Goal: Task Accomplishment & Management: Complete application form

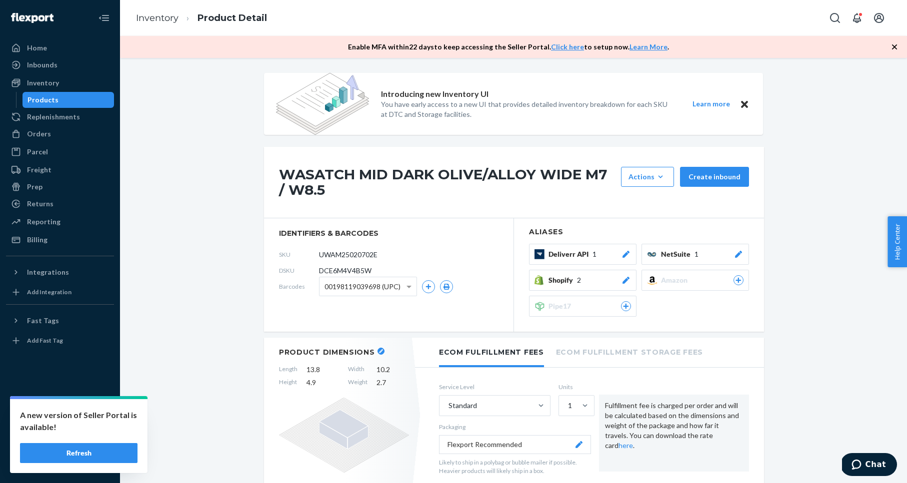
scroll to position [103, 0]
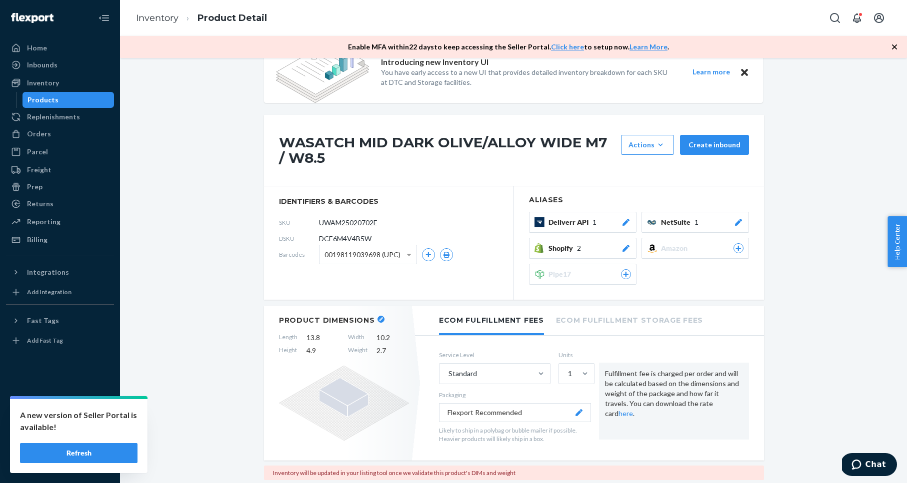
scroll to position [0, 0]
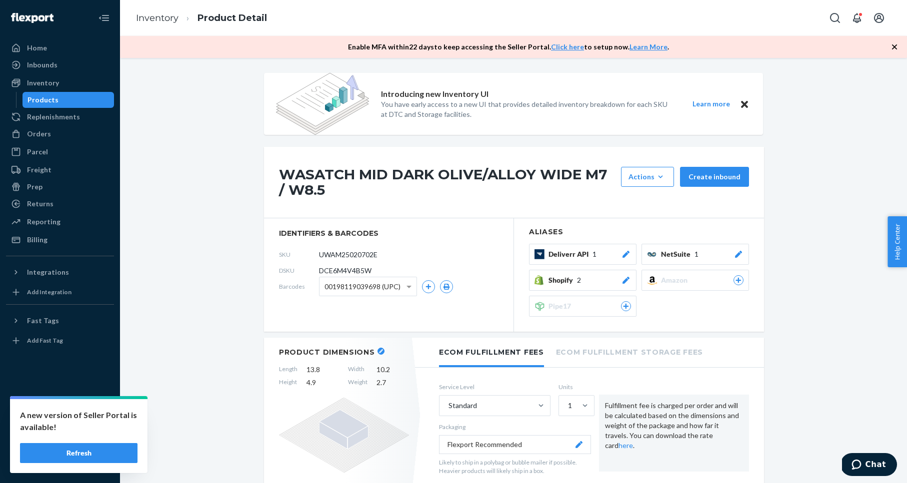
drag, startPoint x: 158, startPoint y: 161, endPoint x: 155, endPoint y: 155, distance: 6.5
click at [67, 81] on div "Inventory" at bounding box center [60, 83] width 106 height 14
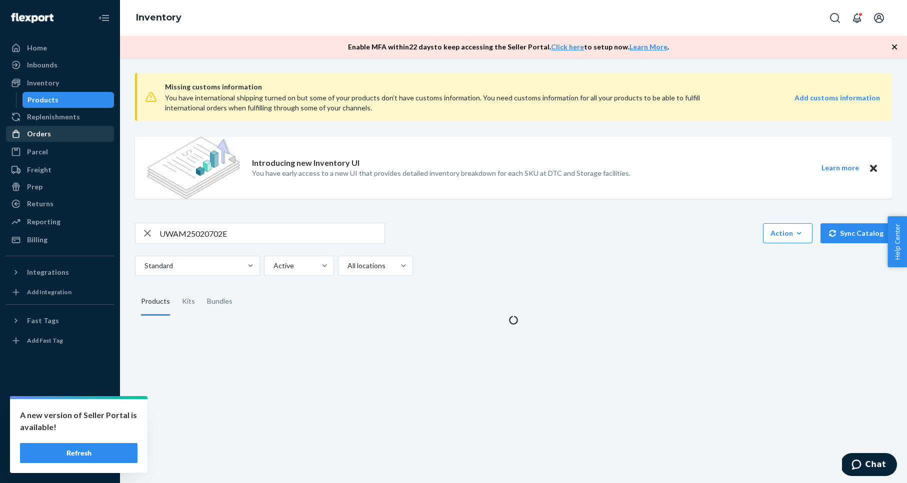
drag, startPoint x: 49, startPoint y: 133, endPoint x: 79, endPoint y: 127, distance: 31.0
click at [49, 133] on div "Orders" at bounding box center [60, 134] width 106 height 14
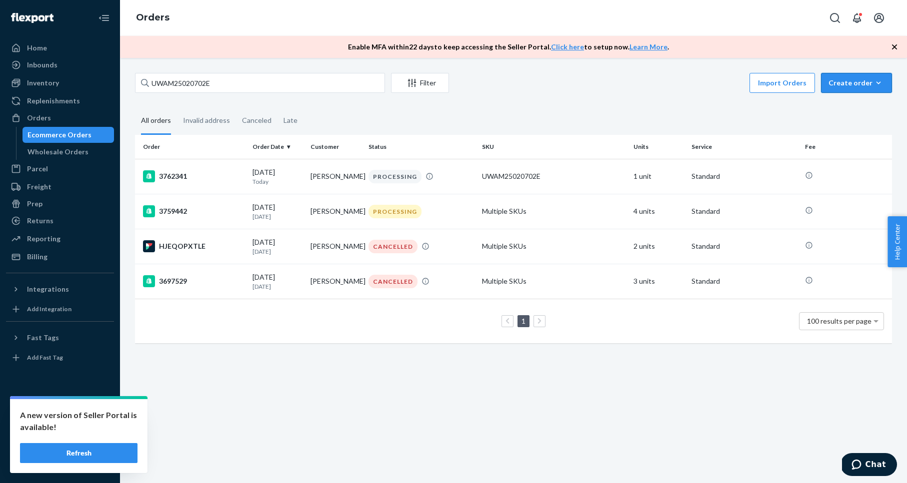
click at [857, 85] on div "Create order" at bounding box center [856, 83] width 56 height 10
click at [677, 87] on div "Import Orders Create order Ecommerce order Removal order" at bounding box center [673, 84] width 437 height 22
click at [853, 98] on span "Ecommerce order" at bounding box center [829, 94] width 55 height 7
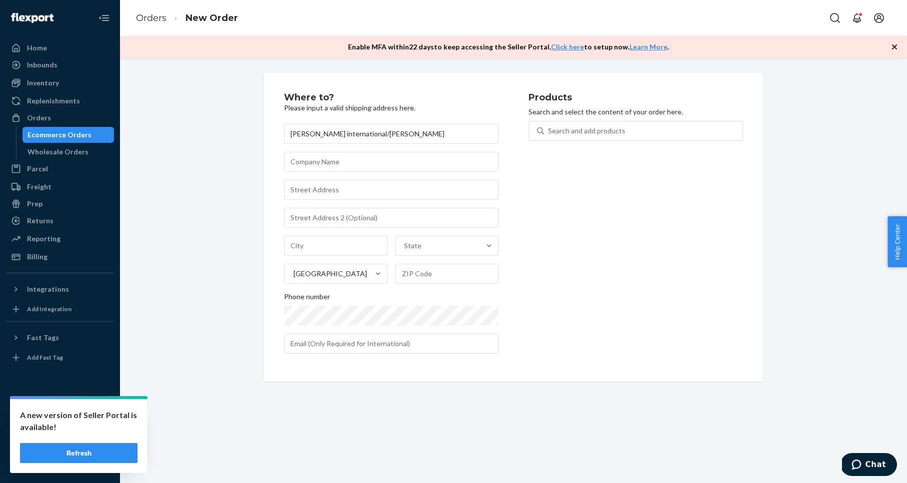
type input "[PERSON_NAME] international/[PERSON_NAME]"
type input "kizik"
type input "1172 W 700 N"
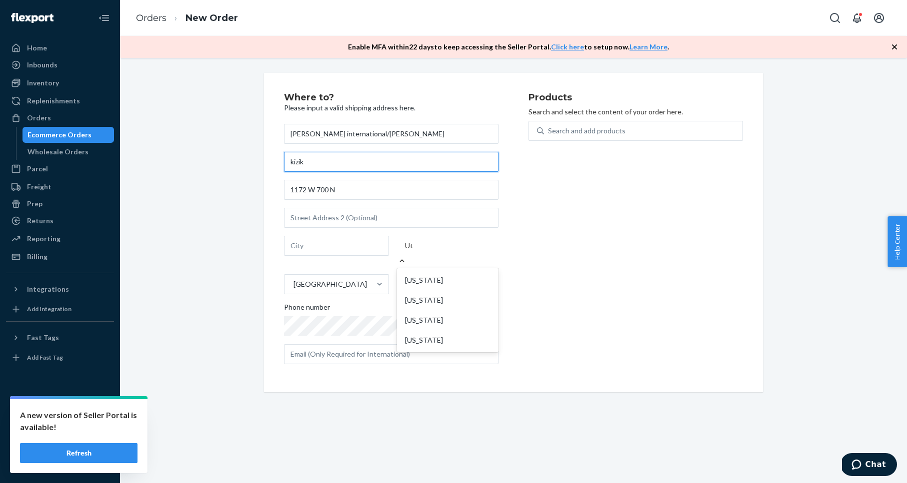
type input "Lindon"
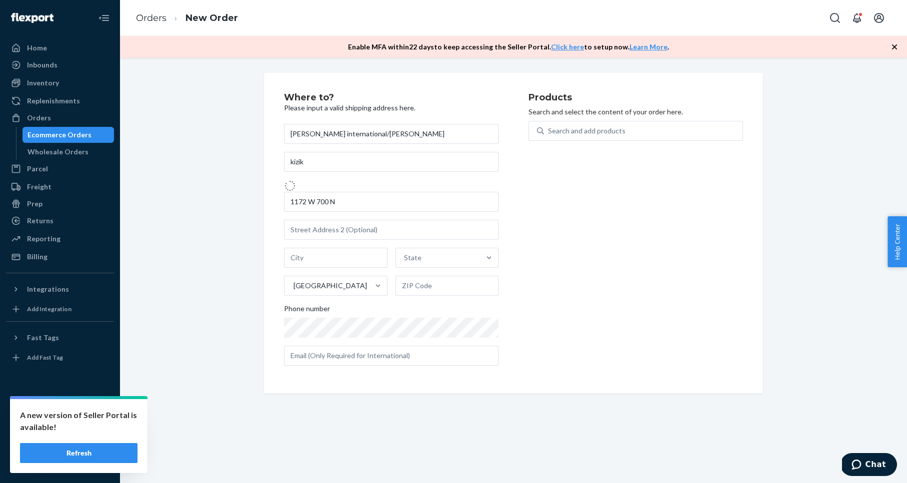
type input "1172 700 N"
type input "Lindon"
type input "84042"
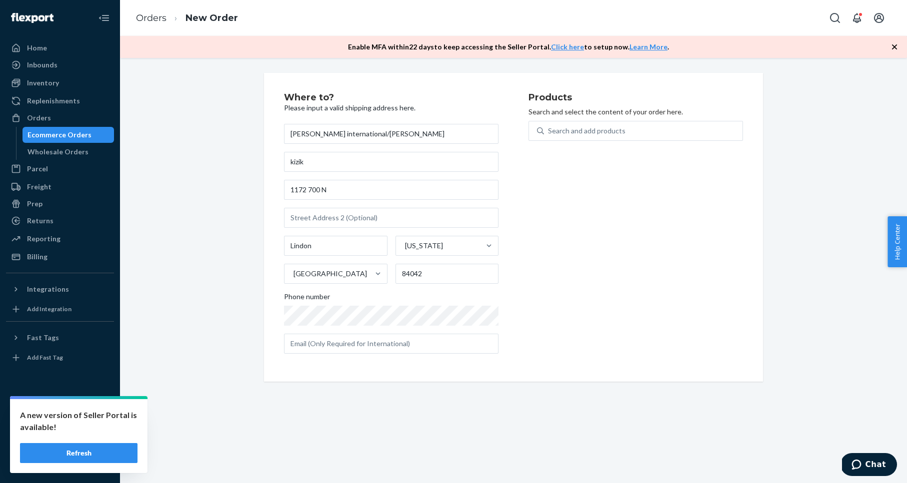
click at [585, 271] on div "Products Search and select the content of your order here. Search and add produ…" at bounding box center [635, 227] width 214 height 269
drag, startPoint x: 587, startPoint y: 267, endPoint x: 573, endPoint y: 265, distance: 14.6
click at [587, 267] on div "Products Search and select the content of your order here. Search and add produ…" at bounding box center [635, 227] width 214 height 269
click at [583, 131] on div "Search and add products" at bounding box center [586, 131] width 77 height 10
click at [549, 131] on input "Search and add products" at bounding box center [548, 131] width 1 height 10
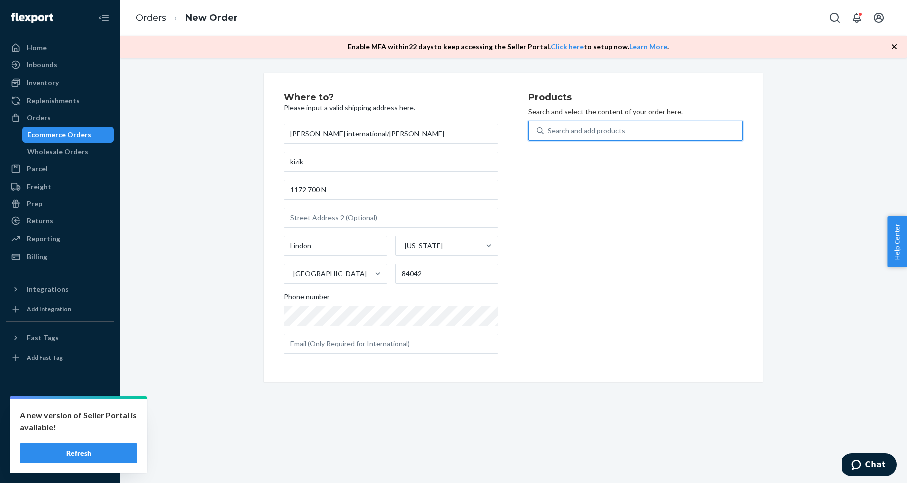
click at [577, 128] on div "Search and add products" at bounding box center [586, 131] width 77 height 10
click at [549, 128] on input "0 results available. Use Up and Down to choose options, press Enter to select t…" at bounding box center [548, 131] width 1 height 10
paste input "Big Kid Athens 2 - Super Sonic/Naval Academy"
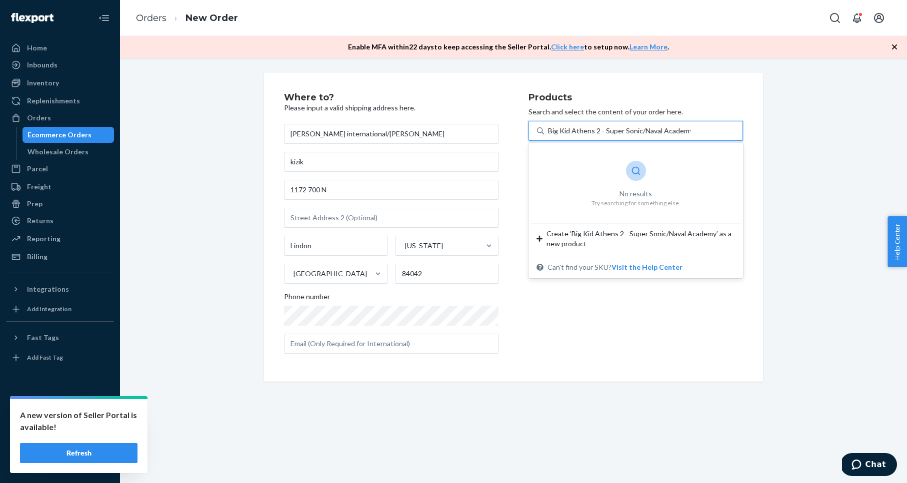
type input "Big Kid Athens 2 - Super Sonic/Naval Academy"
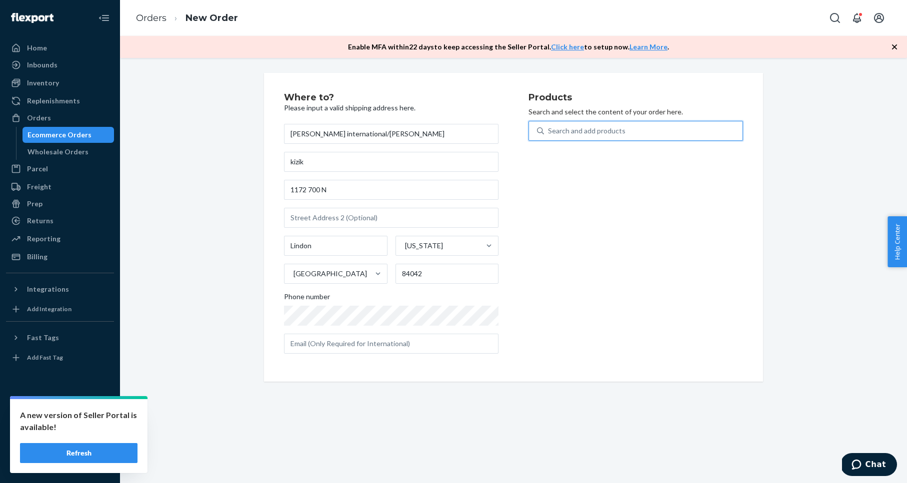
click at [626, 133] on div "Search and add products" at bounding box center [643, 131] width 198 height 18
click at [549, 133] on input "0 results available. Select is focused ,type to refine list, press Down to open…" at bounding box center [548, 131] width 1 height 10
click at [626, 133] on div "Search and add products" at bounding box center [643, 131] width 198 height 18
click at [549, 133] on input "0 results available. Select is focused ,type to refine list, press Down to open…" at bounding box center [548, 131] width 1 height 10
paste input "LIMA STORMY WEATHER/DARK SHADOW M10.5 / W12"
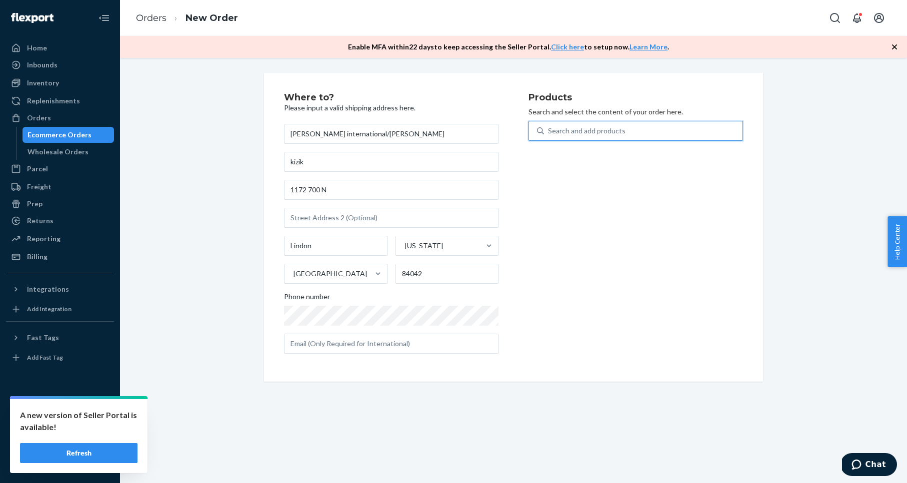
type input "LIMA STORMY WEATHER/DARK SHADOW M10.5 / W12"
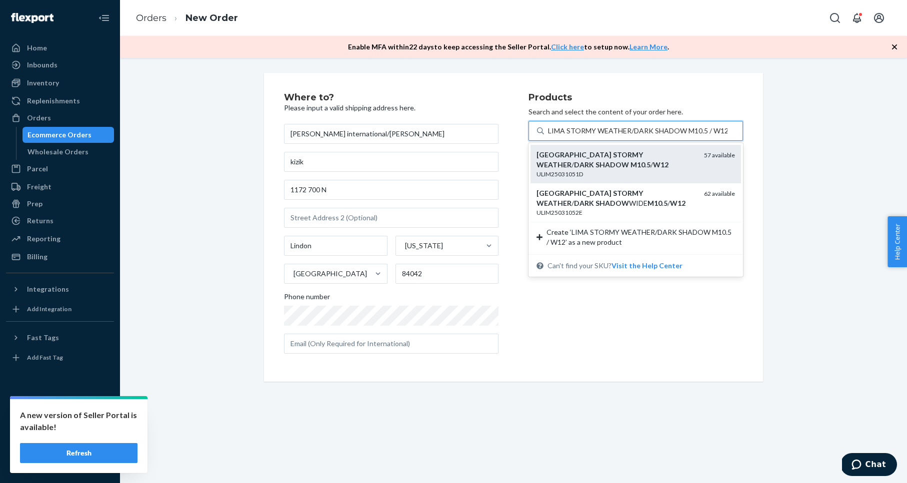
click at [641, 173] on div "ULIM25031051D" at bounding box center [615, 174] width 159 height 8
click at [641, 136] on input "LIMA STORMY WEATHER/DARK SHADOW M10.5 / W12" at bounding box center [637, 131] width 179 height 10
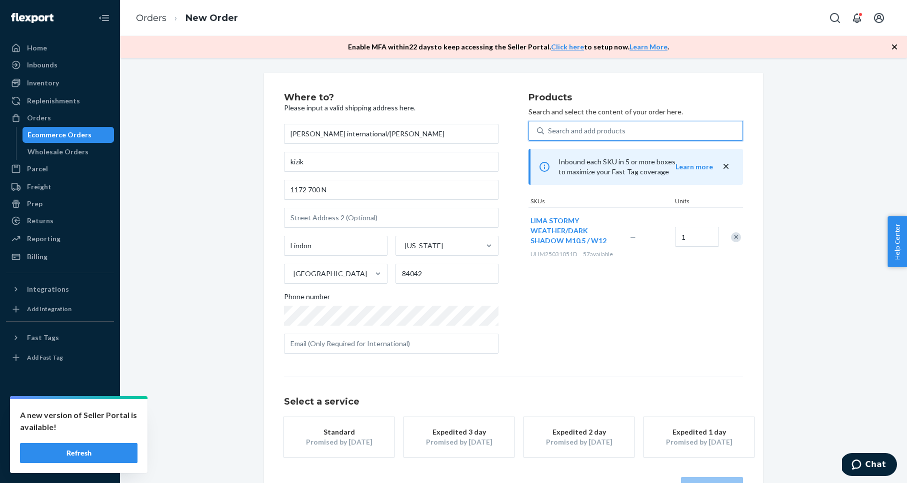
click at [595, 132] on div "Search and add products" at bounding box center [586, 131] width 77 height 10
click at [549, 132] on input "0 results available. Use Up and Down to choose options, press Enter to select t…" at bounding box center [548, 131] width 1 height 10
paste input "PHOENIX PASTEL LAVENDER LITTLE KIDS 1"
type input "PHOENIX PASTEL LAVENDER LITTLE KIDS 1"
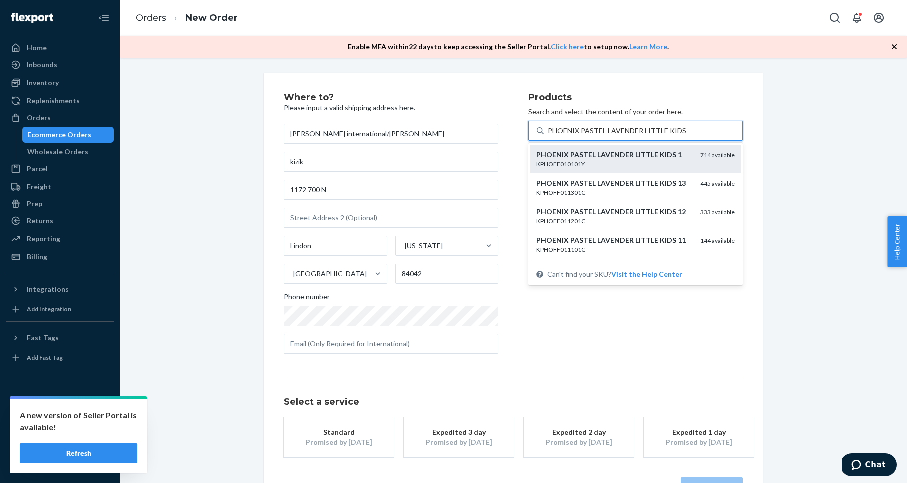
click at [692, 159] on div "PHOENIX PASTEL LAVENDER LITTLE KIDS 1 KPHOFF010101Y 714 available" at bounding box center [635, 159] width 198 height 18
click at [688, 136] on input "PHOENIX PASTEL LAVENDER LITTLE KIDS 1" at bounding box center [618, 131] width 140 height 10
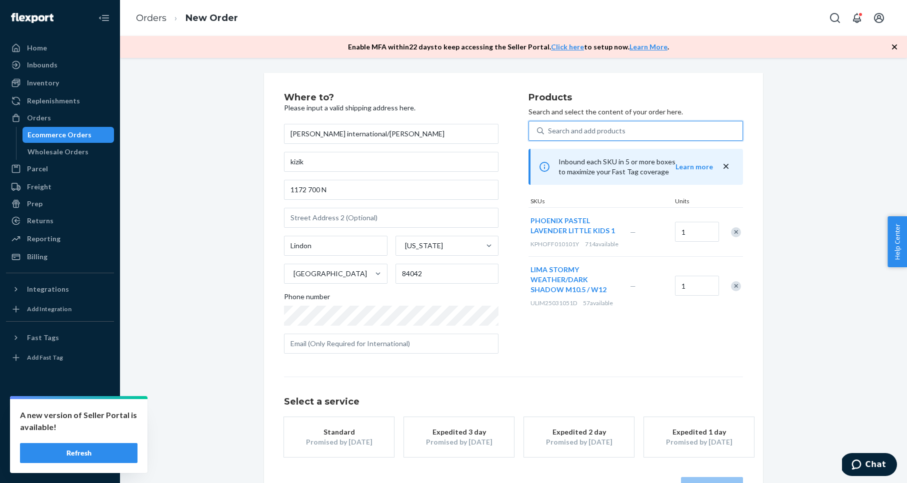
click at [583, 133] on div "Search and add products" at bounding box center [586, 131] width 77 height 10
click at [549, 133] on input "0 results available. Select is focused ,type to refine list, press Down to open…" at bounding box center [548, 131] width 1 height 10
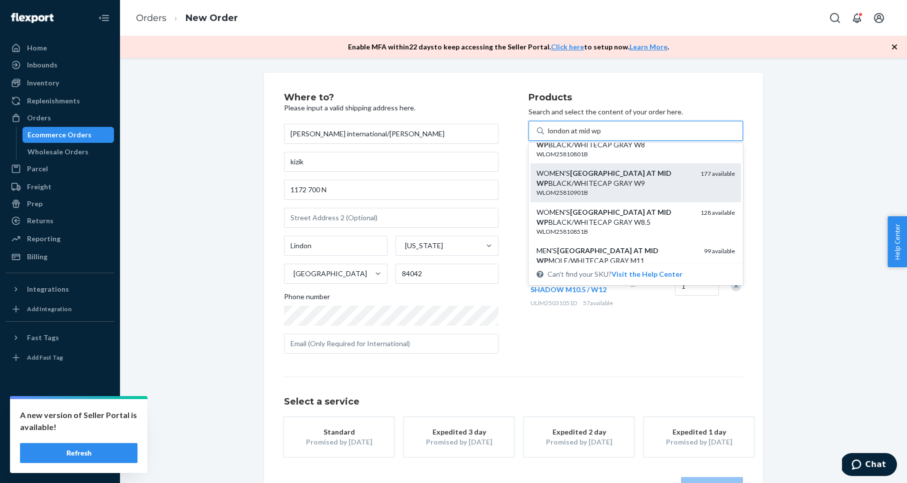
scroll to position [136, 0]
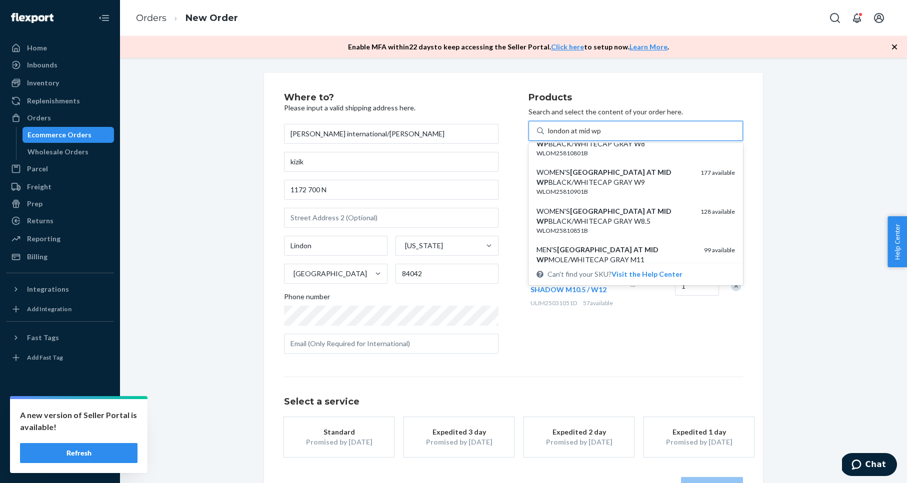
click at [549, 131] on input "london at mid wp" at bounding box center [575, 131] width 54 height 10
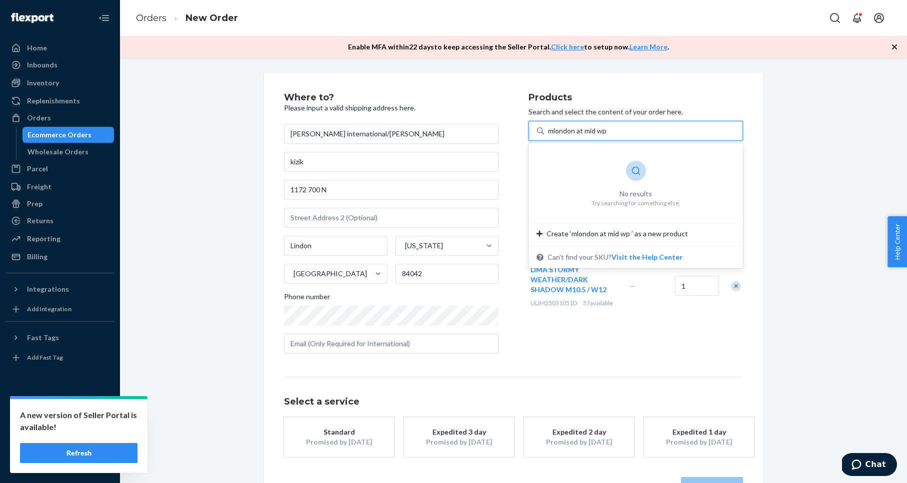
scroll to position [0, 0]
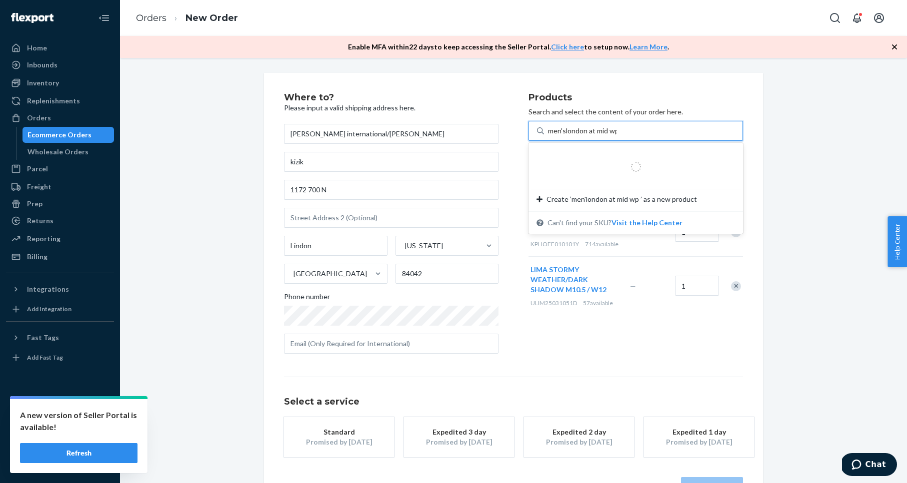
type input "men's london at mid wp"
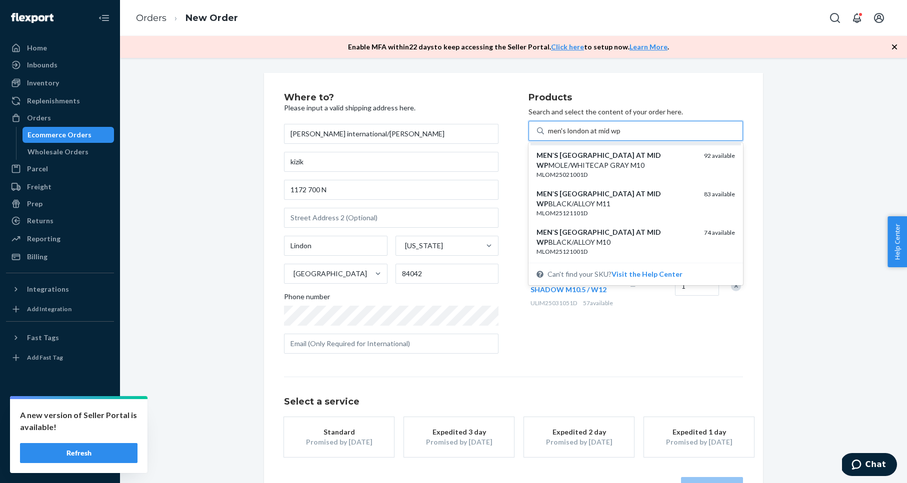
scroll to position [85, 0]
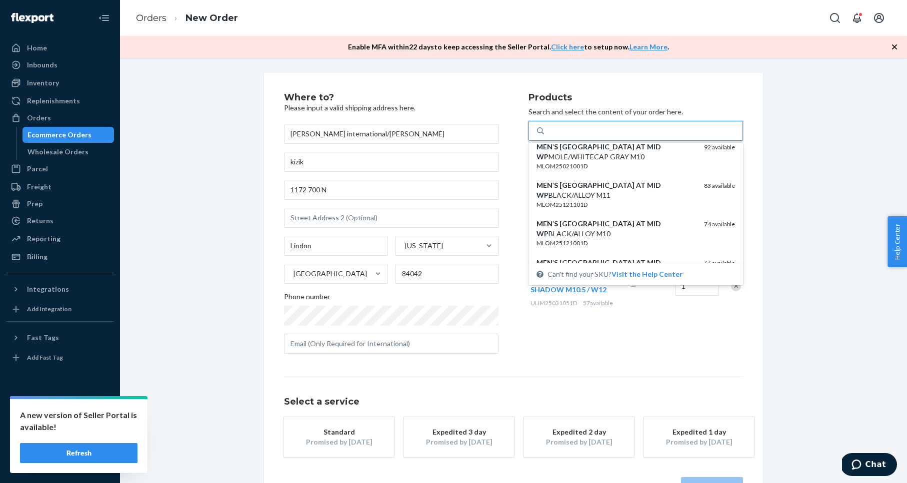
click at [629, 130] on div "men's london at mid wp" at bounding box center [643, 131] width 198 height 18
click at [621, 130] on input "option undefined focused, 3 of 25. 25 results available for search term men's […" at bounding box center [584, 131] width 73 height 10
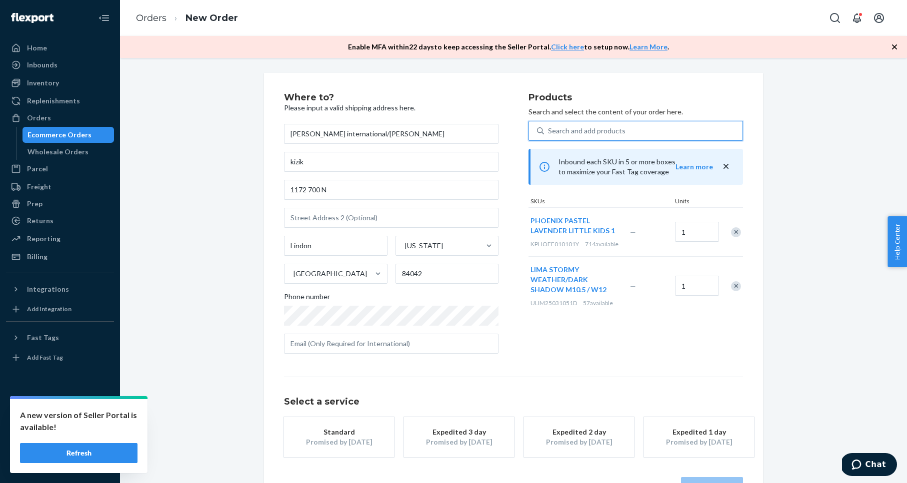
click at [629, 130] on div "Search and add products" at bounding box center [643, 131] width 198 height 18
click at [549, 130] on input "0 results available. Select is focused ,type to refine list, press Down to open…" at bounding box center [548, 131] width 1 height 10
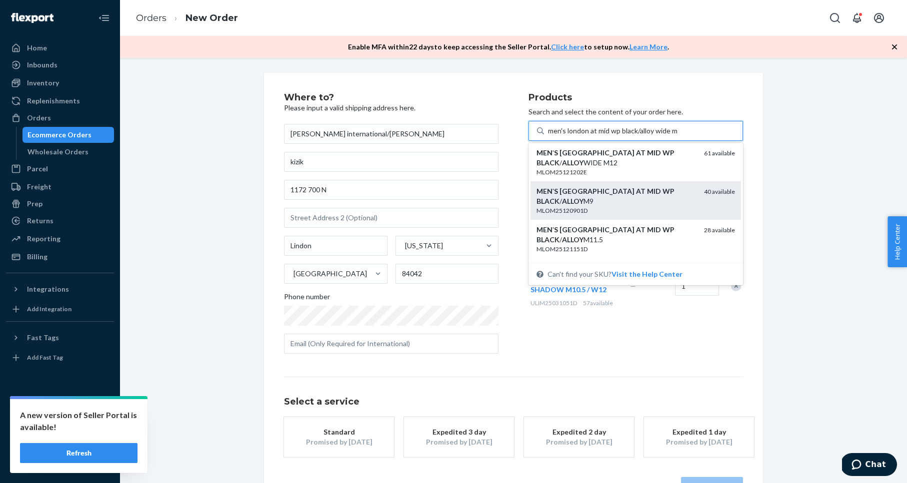
scroll to position [312, 0]
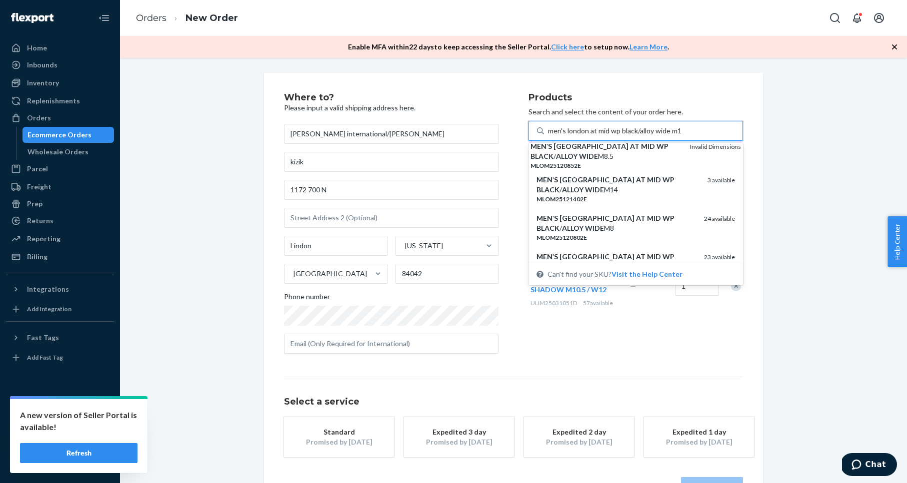
type input "men's london at mid wp black/alloy wide m14"
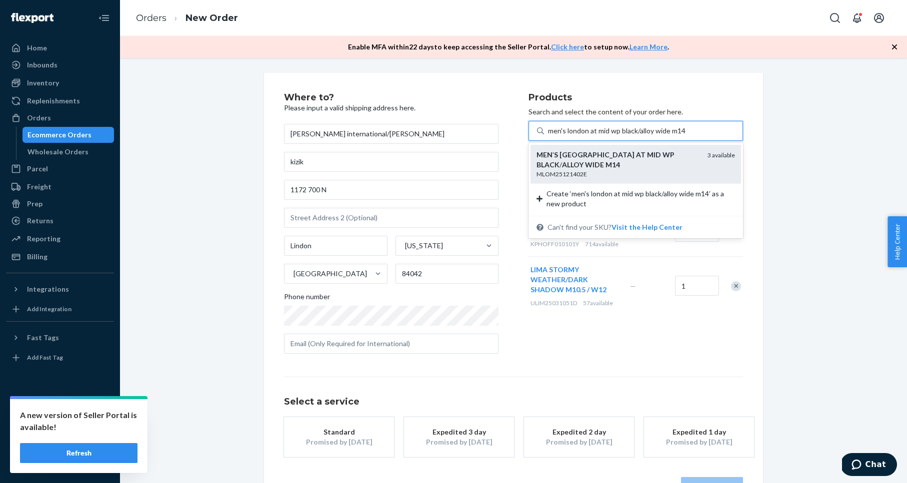
click at [662, 167] on div "MEN ' S LONDON AT MID WP BLACK / ALLOY WIDE M14" at bounding box center [617, 160] width 163 height 20
click at [662, 136] on input "men's london at mid wp black/alloy wide m14" at bounding box center [617, 131] width 138 height 10
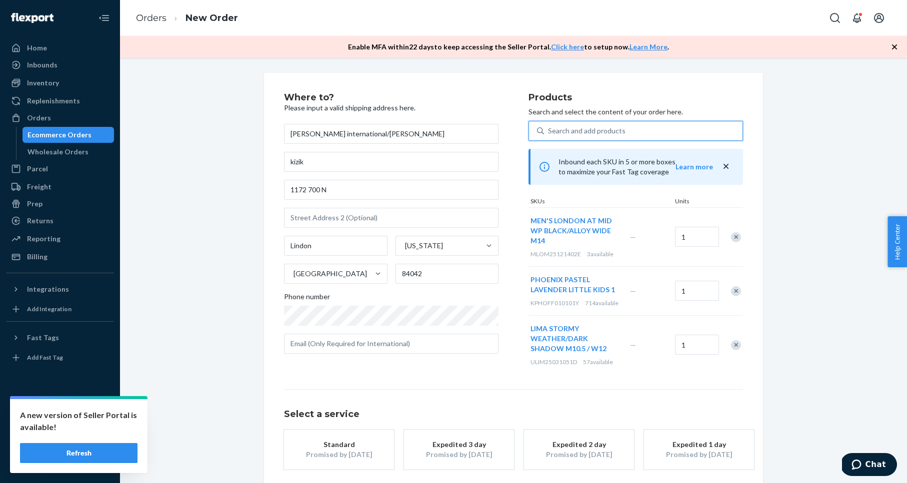
click at [596, 130] on div "Search and add products" at bounding box center [586, 131] width 77 height 10
click at [549, 130] on input "0 results available. Use Up and Down to choose options, press Enter to select t…" at bounding box center [548, 131] width 1 height 10
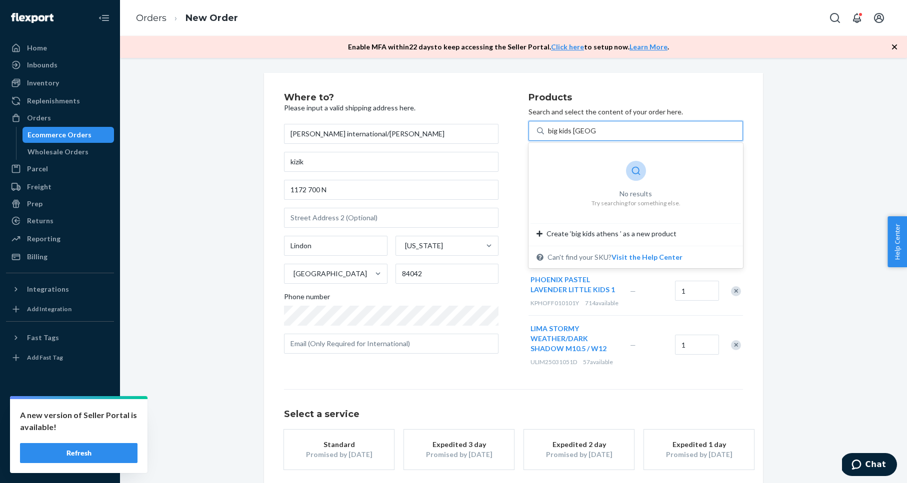
type input "big kids athens 2"
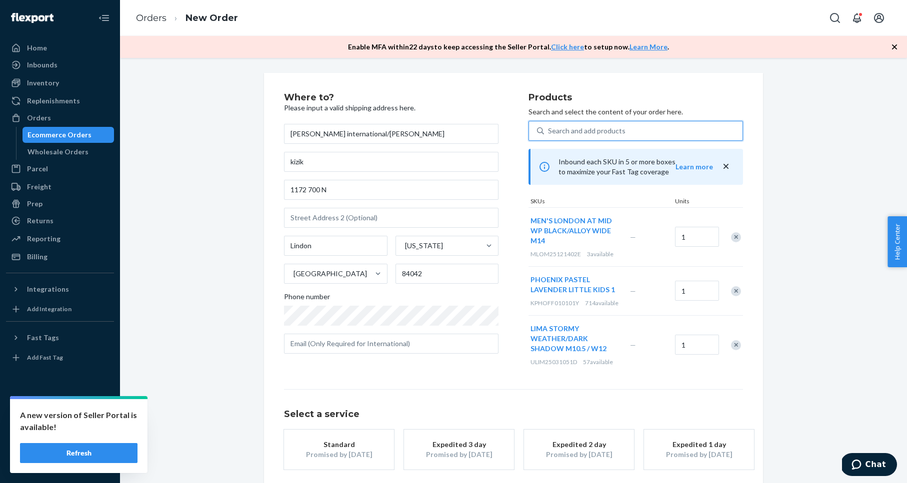
drag, startPoint x: 605, startPoint y: 133, endPoint x: 572, endPoint y: 132, distance: 33.0
click at [572, 132] on div "Search and add products" at bounding box center [643, 131] width 198 height 18
click at [549, 132] on input "0 results available. Select is focused ,type to refine list, press Down to open…" at bounding box center [548, 131] width 1 height 10
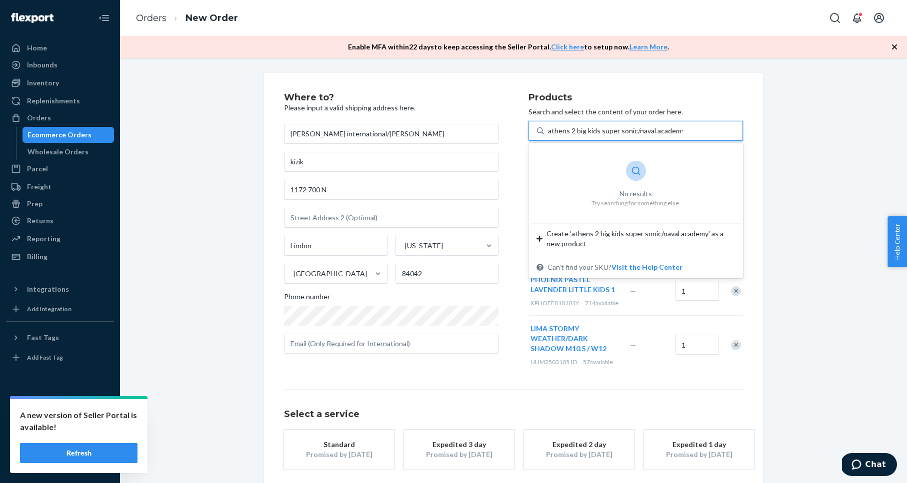
drag, startPoint x: 600, startPoint y: 130, endPoint x: 540, endPoint y: 129, distance: 60.0
click at [540, 129] on div "athens 2 big kids super sonic/naval academy athens 2 big kids super sonic/[GEOG…" at bounding box center [635, 131] width 214 height 20
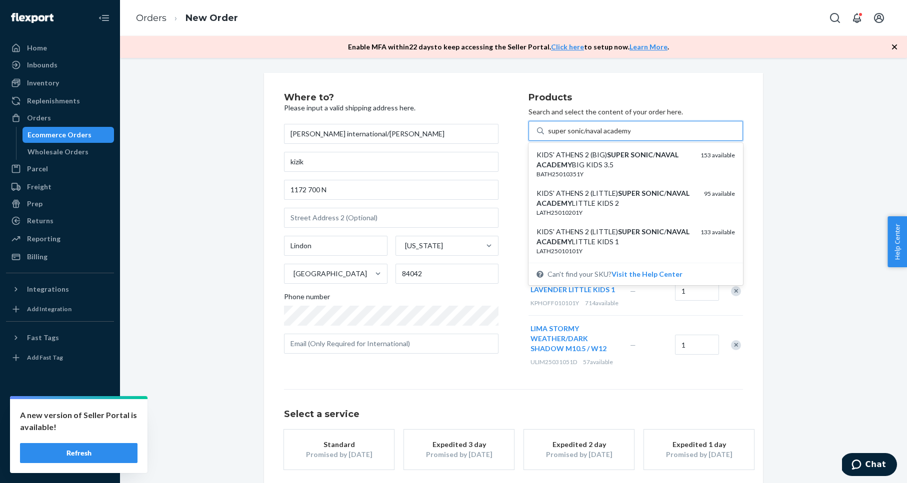
type input "super sonic/naval academy"
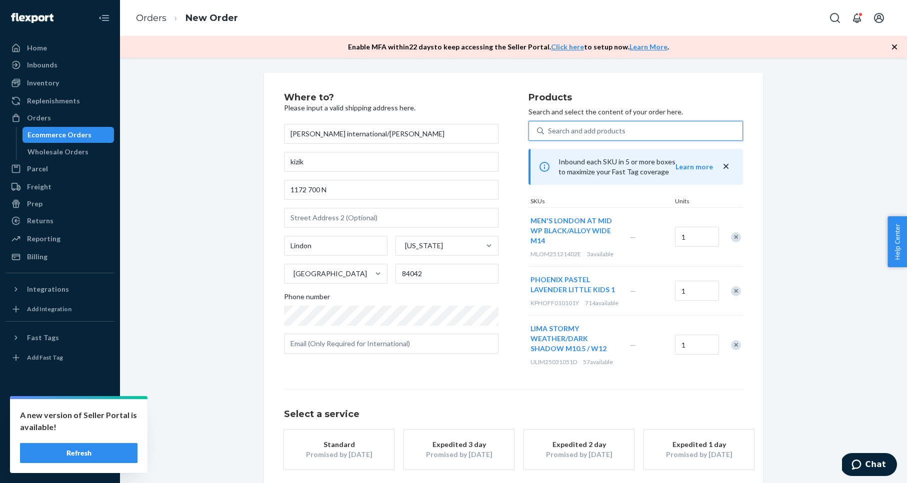
paste input "BATH25010401Y"
type input "BATH25010401Y"
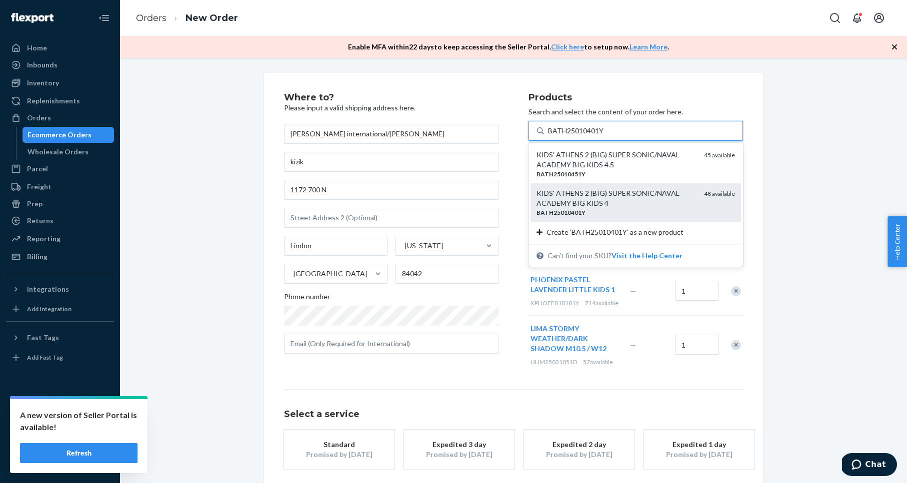
click at [631, 201] on div "KIDS' ATHENS 2 (BIG) SUPER SONIC/NAVAL ACADEMY BIG KIDS 4" at bounding box center [615, 198] width 159 height 20
click at [604, 136] on input "BATH25010401Y" at bounding box center [576, 131] width 56 height 10
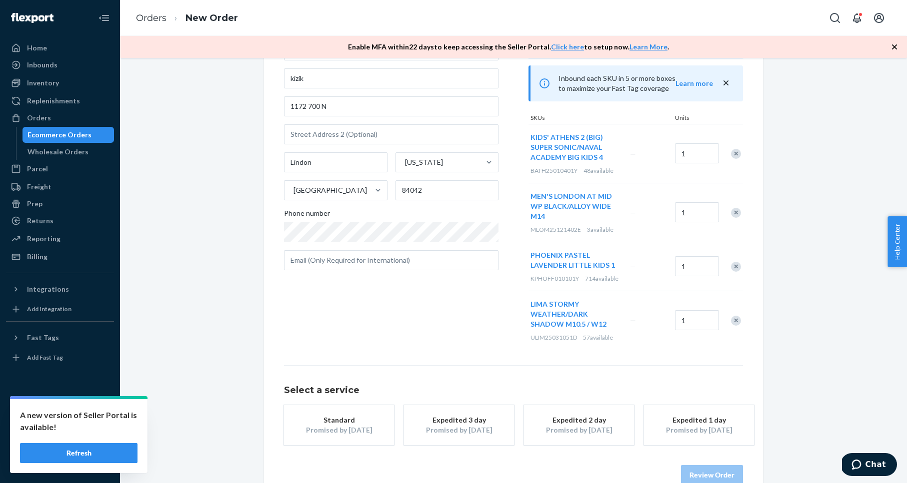
scroll to position [105, 0]
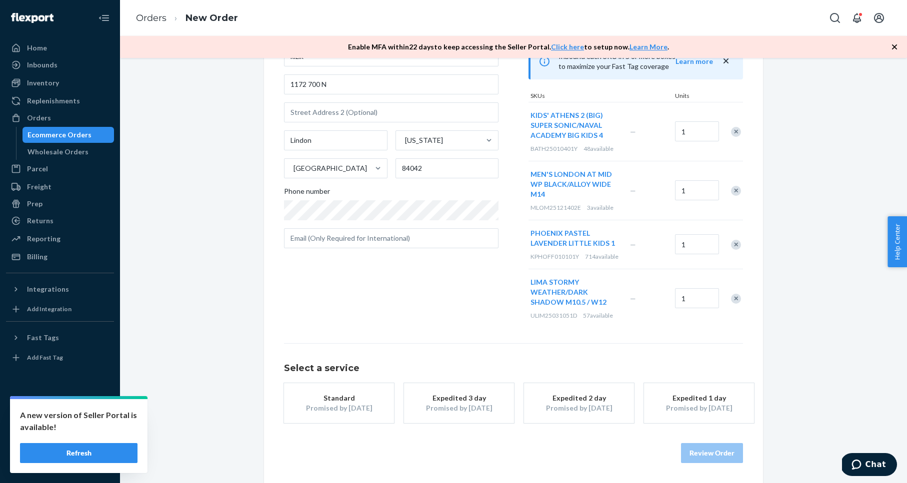
click at [567, 404] on div "Promised by [DATE]" at bounding box center [579, 408] width 80 height 10
click at [708, 453] on button "Review Order" at bounding box center [712, 453] width 62 height 20
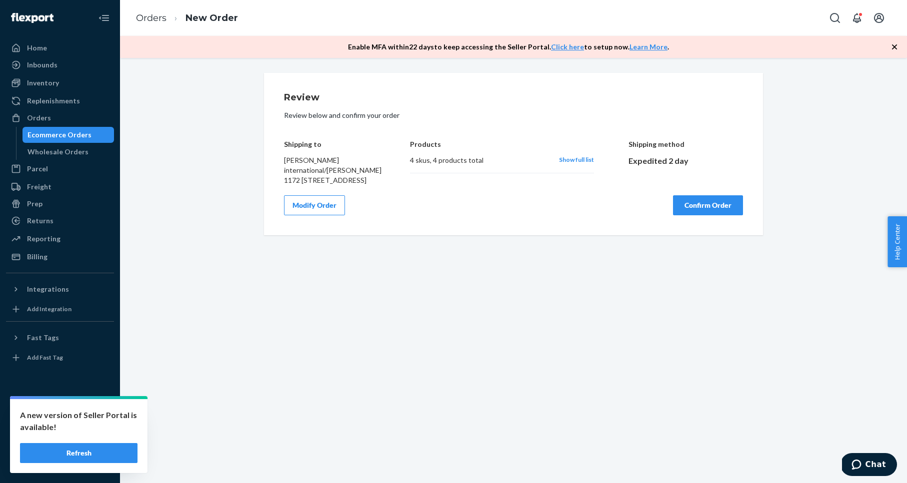
drag, startPoint x: 808, startPoint y: 172, endPoint x: 798, endPoint y: 178, distance: 11.7
click at [808, 172] on div "Review Review below and confirm your order Shipping to [PERSON_NAME] internatio…" at bounding box center [513, 154] width 772 height 162
click at [711, 213] on button "Confirm Order" at bounding box center [708, 205] width 70 height 20
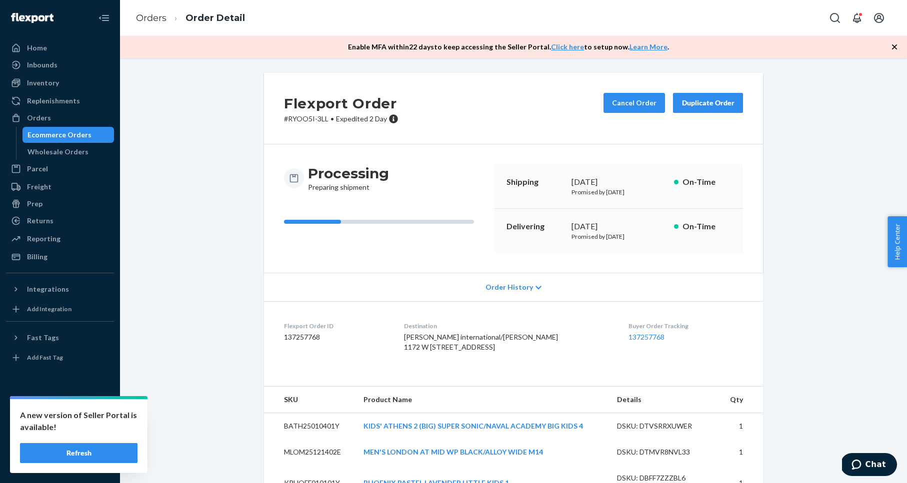
drag, startPoint x: 218, startPoint y: 142, endPoint x: 232, endPoint y: 132, distance: 16.8
click at [218, 142] on div "Flexport Order # RYOO5I-3LL • Expedited 2 Day Cancel Order Duplicate Order Proc…" at bounding box center [513, 306] width 772 height 466
drag, startPoint x: 287, startPoint y: 117, endPoint x: 327, endPoint y: 120, distance: 40.6
click at [327, 120] on p "# RYOO5I-3LL • Expedited 2 Day" at bounding box center [341, 119] width 114 height 10
copy p "RYOO5I-3LL"
